Goal: Download file/media

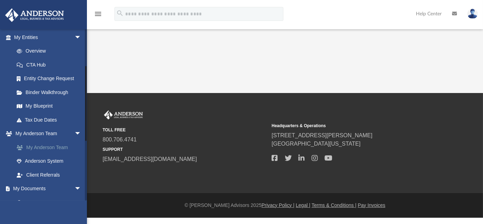
scroll to position [158, 0]
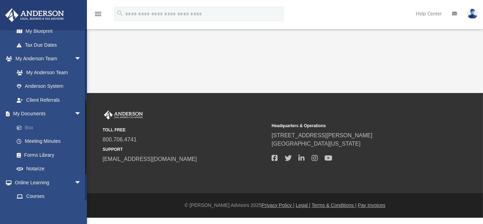
click at [39, 128] on link "Box" at bounding box center [51, 127] width 82 height 14
click at [32, 129] on link "Box" at bounding box center [51, 127] width 82 height 14
click at [31, 129] on link "Box" at bounding box center [51, 127] width 82 height 14
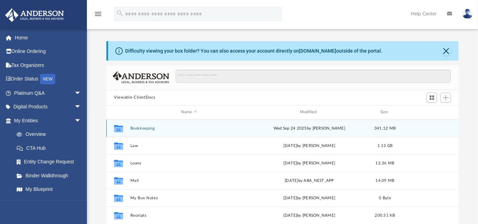
scroll to position [153, 347]
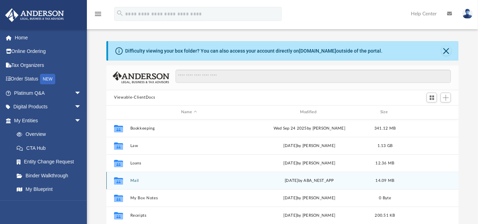
click at [191, 184] on div "Collaborated Folder Mail Mon Oct 6 2025 by ABA_NEST_APP 14.09 MB" at bounding box center [282, 180] width 352 height 17
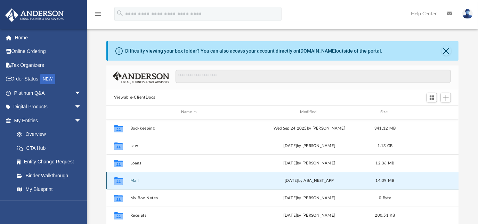
click at [120, 181] on icon "grid" at bounding box center [118, 180] width 9 height 7
drag, startPoint x: 120, startPoint y: 181, endPoint x: 158, endPoint y: 180, distance: 37.6
click at [158, 180] on button "Mail" at bounding box center [189, 180] width 118 height 5
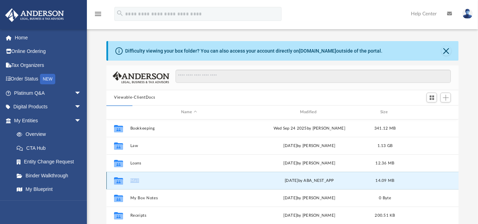
click at [158, 180] on button "Mail" at bounding box center [189, 180] width 118 height 5
click at [294, 178] on div "Mon Oct 6 2025 by ABA_NEST_APP" at bounding box center [310, 180] width 118 height 6
click at [214, 183] on div "Collaborated Folder Mail Mon Oct 6 2025 by ABA_NEST_APP 14.09 MB" at bounding box center [282, 180] width 352 height 17
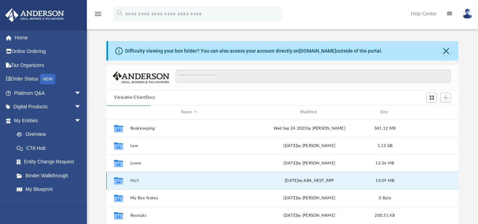
click at [161, 181] on button "Mail" at bounding box center [189, 180] width 118 height 5
click at [173, 186] on div "Collaborated Folder Mail Mon Oct 6 2025 by ABA_NEST_APP 14.09 MB" at bounding box center [282, 180] width 352 height 17
click at [172, 182] on div "Collaborated Folder Mail Mon Oct 6 2025 by ABA_NEST_APP 14.09 MB" at bounding box center [282, 180] width 352 height 17
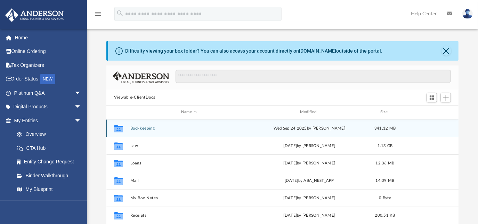
scroll to position [153, 347]
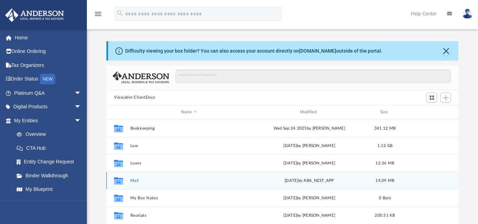
click at [140, 180] on button "Mail" at bounding box center [189, 180] width 118 height 5
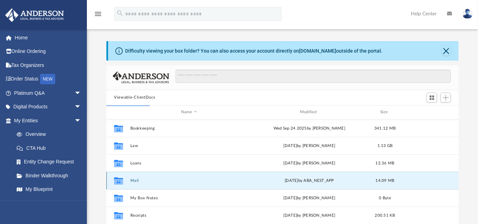
click at [122, 182] on icon "grid" at bounding box center [118, 182] width 9 height 6
click at [135, 181] on button "Mail" at bounding box center [189, 180] width 118 height 5
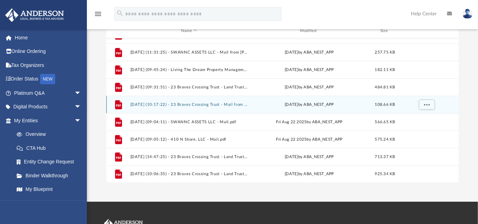
scroll to position [158, 0]
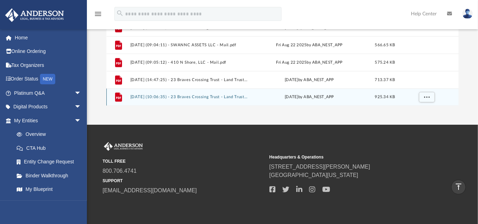
click at [161, 95] on div "File 2025.03.18 (16:04:57) - 410 N Shore, LLC - Land Trust Documents from Cerro…" at bounding box center [282, 33] width 352 height 144
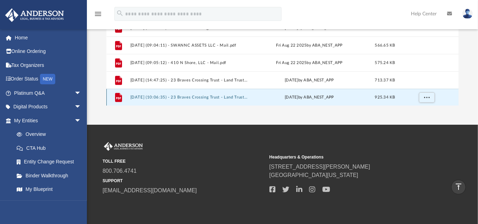
click at [158, 97] on button "2025.10.06 (10:06:35) - 23 Braves Crossing Trust - Land Trust Documents.pdf" at bounding box center [189, 97] width 118 height 5
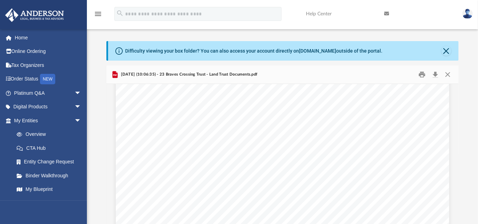
scroll to position [0, 0]
click at [435, 75] on button "Download" at bounding box center [435, 74] width 13 height 11
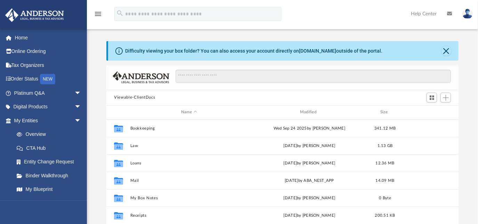
scroll to position [153, 347]
